Goal: Task Accomplishment & Management: Manage account settings

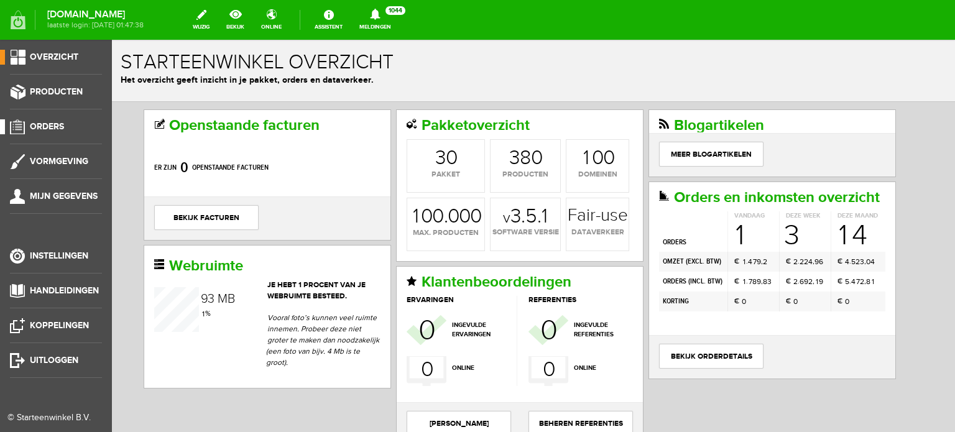
click at [55, 126] on span "Orders" at bounding box center [47, 126] width 34 height 11
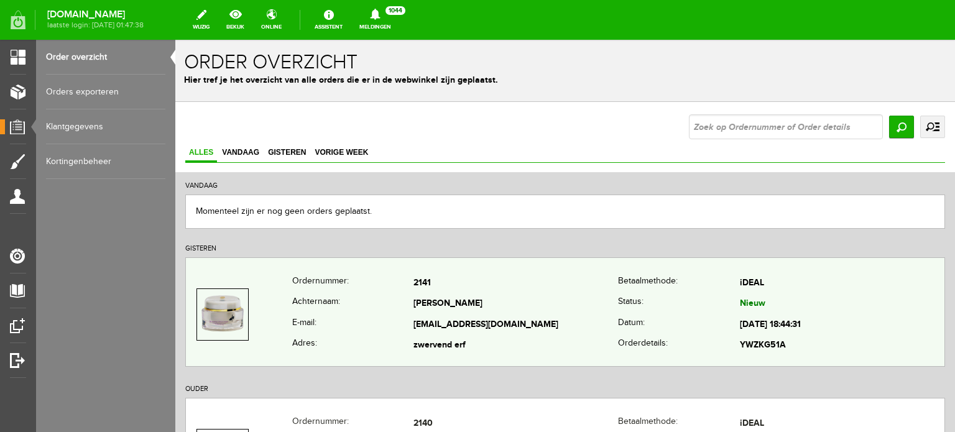
click at [429, 318] on td "[EMAIL_ADDRESS][DOMAIN_NAME]" at bounding box center [515, 324] width 204 height 21
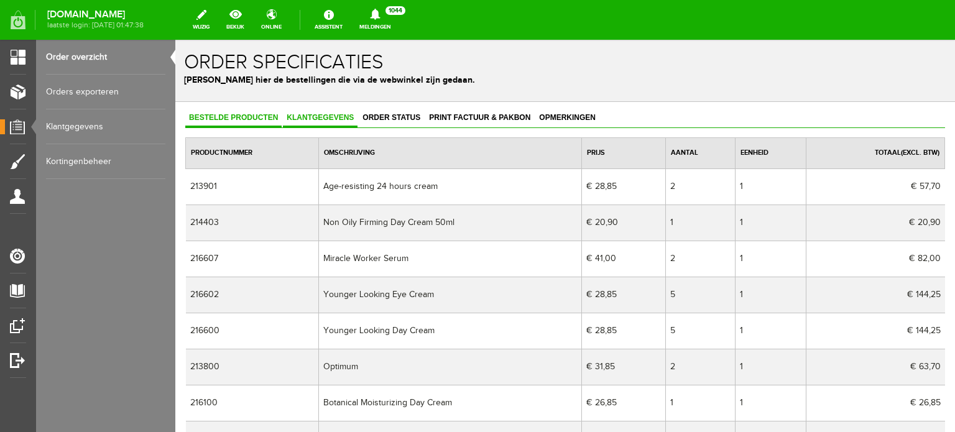
click at [318, 119] on span "Klantgegevens" at bounding box center [320, 117] width 75 height 9
